Goal: Participate in discussion: Engage in conversation with other users on a specific topic

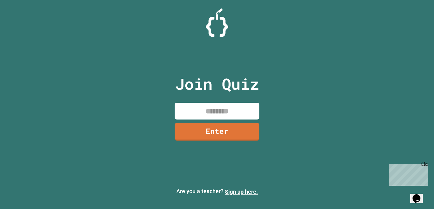
click at [187, 115] on input at bounding box center [217, 111] width 85 height 17
type input "********"
click at [204, 136] on link "Enter" at bounding box center [217, 131] width 85 height 19
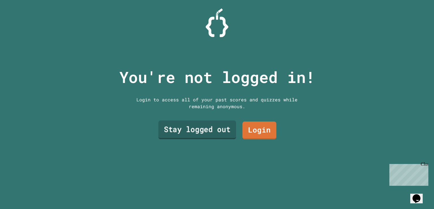
click at [203, 136] on link "Stay logged out" at bounding box center [197, 129] width 78 height 19
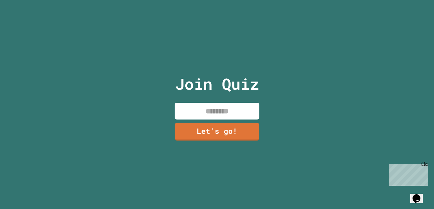
click at [203, 107] on input at bounding box center [217, 111] width 85 height 17
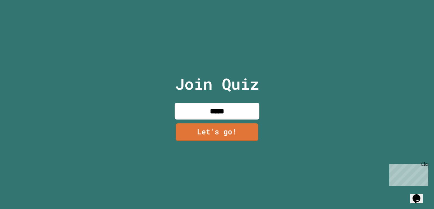
type input "*****"
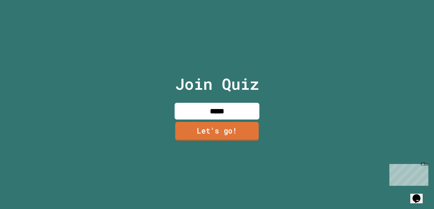
click at [210, 128] on link "Let's go!" at bounding box center [217, 131] width 84 height 19
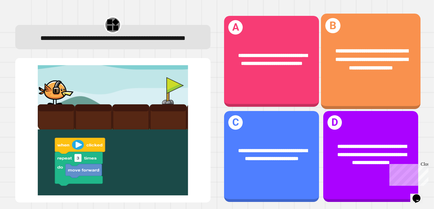
click at [330, 78] on div "**********" at bounding box center [371, 59] width 100 height 47
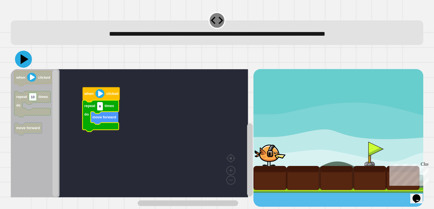
type input "*"
click at [20, 61] on icon at bounding box center [23, 59] width 17 height 17
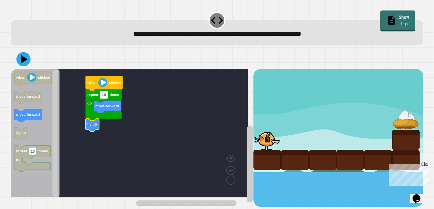
click at [90, 127] on icon "Blockly Workspace" at bounding box center [93, 125] width 14 height 13
click at [72, 119] on rect "Blockly Workspace" at bounding box center [130, 133] width 238 height 128
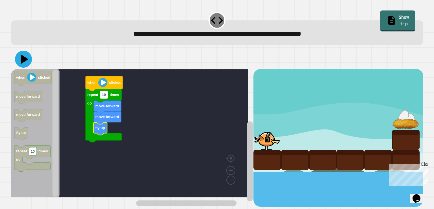
click at [21, 66] on button at bounding box center [23, 59] width 17 height 17
click at [21, 66] on icon at bounding box center [23, 59] width 17 height 17
click at [23, 59] on icon at bounding box center [25, 59] width 8 height 10
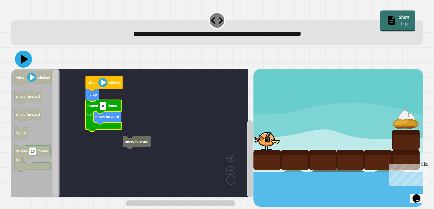
type input "*"
click at [27, 56] on icon at bounding box center [23, 59] width 17 height 17
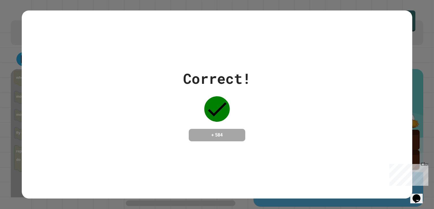
drag, startPoint x: 14, startPoint y: 153, endPoint x: 0, endPoint y: 159, distance: 15.3
click at [0, 159] on div "Correct! + 584" at bounding box center [217, 104] width 434 height 209
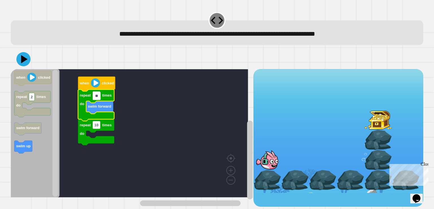
type input "*"
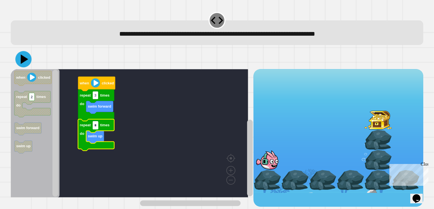
type input "*"
click at [24, 59] on icon at bounding box center [24, 58] width 7 height 9
click at [98, 127] on input "*" at bounding box center [96, 125] width 6 height 8
type input "*"
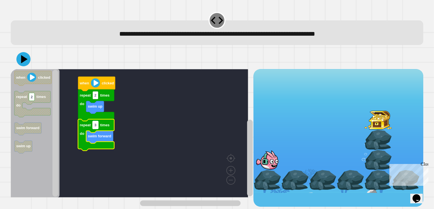
click at [96, 126] on text "3" at bounding box center [95, 125] width 2 height 4
type input "*"
click at [26, 54] on icon at bounding box center [23, 59] width 14 height 14
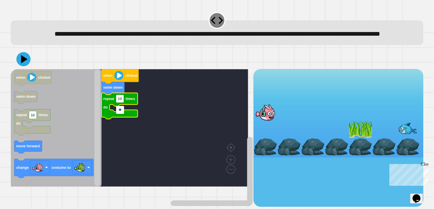
type input "*"
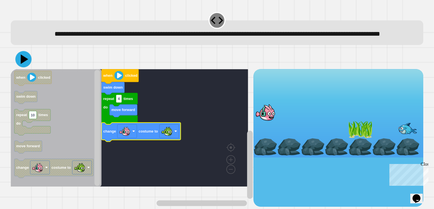
click at [21, 67] on icon at bounding box center [24, 59] width 16 height 16
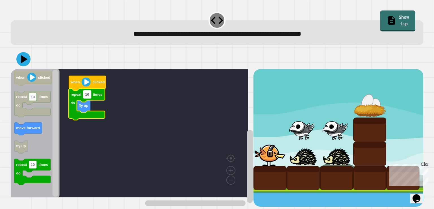
click at [89, 96] on text "10" at bounding box center [87, 94] width 4 height 4
type input "*"
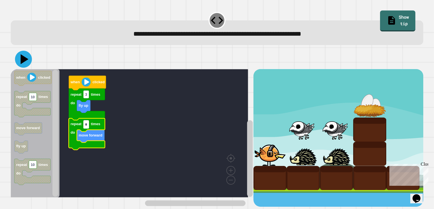
type input "*"
click at [24, 63] on icon at bounding box center [23, 59] width 17 height 17
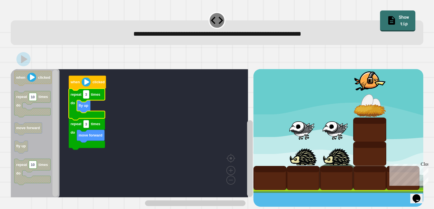
click at [86, 98] on rect "Blockly Workspace" at bounding box center [86, 94] width 6 height 8
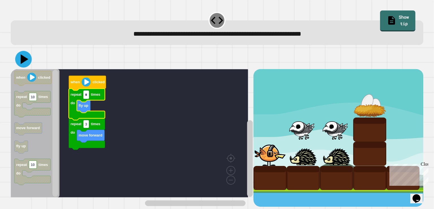
type input "*"
click at [29, 60] on icon at bounding box center [23, 59] width 17 height 17
